Goal: Navigation & Orientation: Find specific page/section

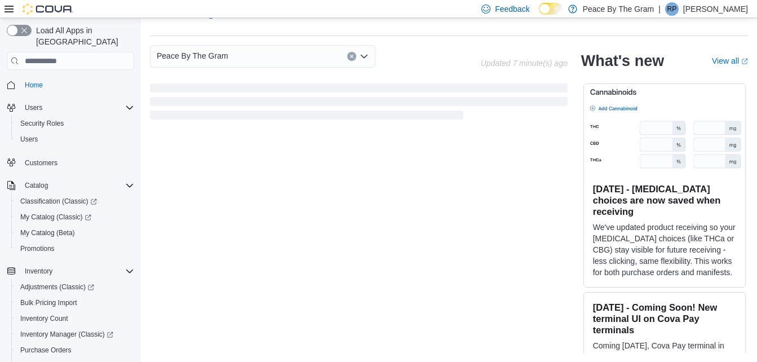
scroll to position [332, 0]
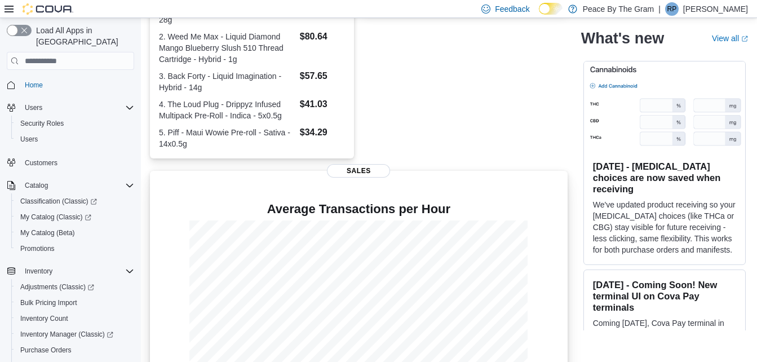
scroll to position [332, 0]
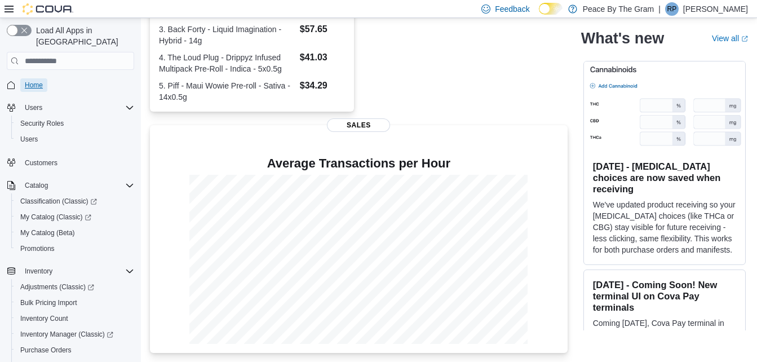
click at [41, 81] on span "Home" at bounding box center [34, 85] width 18 height 9
